Goal: Find contact information: Find contact information

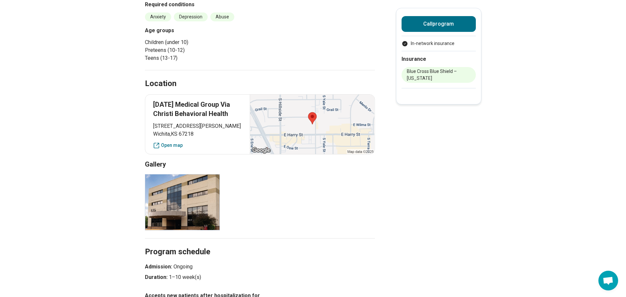
scroll to position [66, 0]
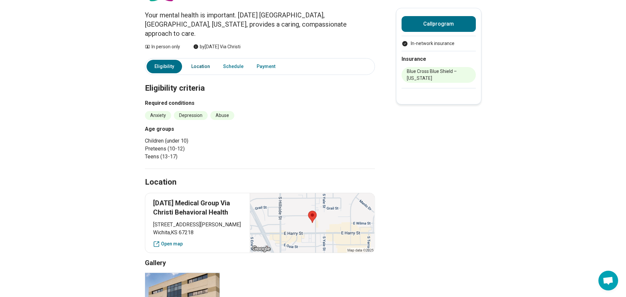
click at [206, 60] on link "Location" at bounding box center [200, 66] width 27 height 13
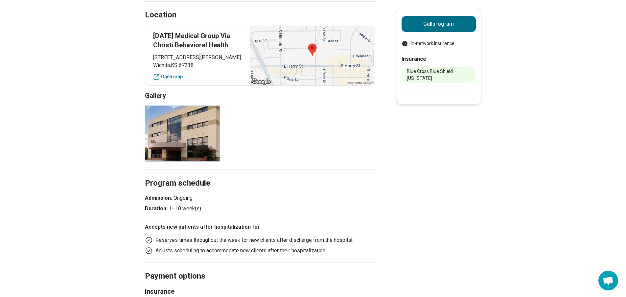
scroll to position [233, 0]
drag, startPoint x: 199, startPoint y: 56, endPoint x: 148, endPoint y: 46, distance: 51.9
click at [148, 46] on div "[DATE] Medical Group Via Christi Behavioral Health [STREET_ADDRESS][PERSON_NAME…" at bounding box center [260, 55] width 230 height 60
copy p "[STREET_ADDRESS][PERSON_NAME]"
click at [286, 149] on div "Gallery image" at bounding box center [260, 133] width 230 height 56
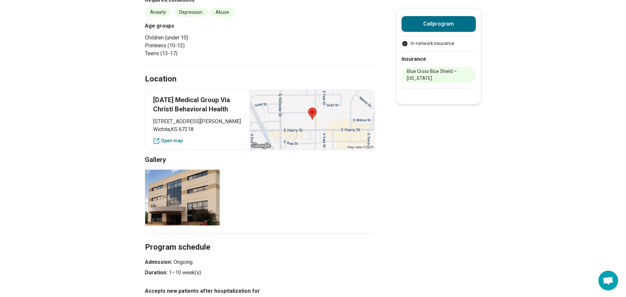
scroll to position [168, 0]
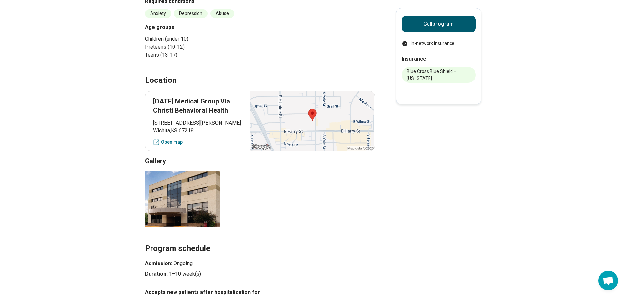
click at [442, 25] on button "Call program" at bounding box center [438, 24] width 74 height 16
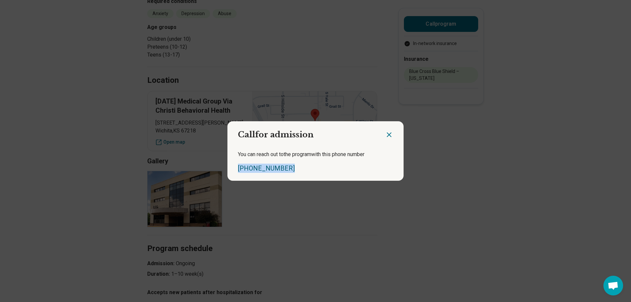
drag, startPoint x: 281, startPoint y: 169, endPoint x: 236, endPoint y: 172, distance: 45.4
click at [238, 172] on div "[PHONE_NUMBER]" at bounding box center [315, 168] width 155 height 9
copy link "[PHONE_NUMBER]"
click at [325, 162] on div "You can reach out to the program with this phone number [PHONE_NUMBER]" at bounding box center [315, 162] width 176 height 38
click at [385, 134] on icon "Close dialog" at bounding box center [389, 135] width 8 height 8
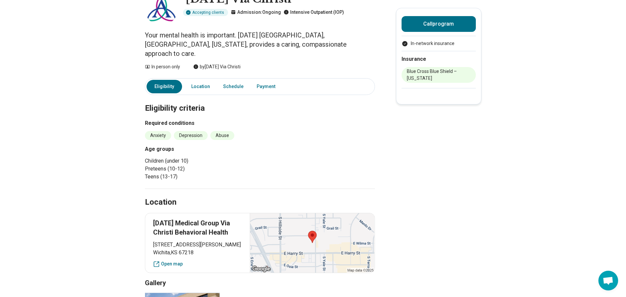
scroll to position [36, 0]
